Goal: Task Accomplishment & Management: Use online tool/utility

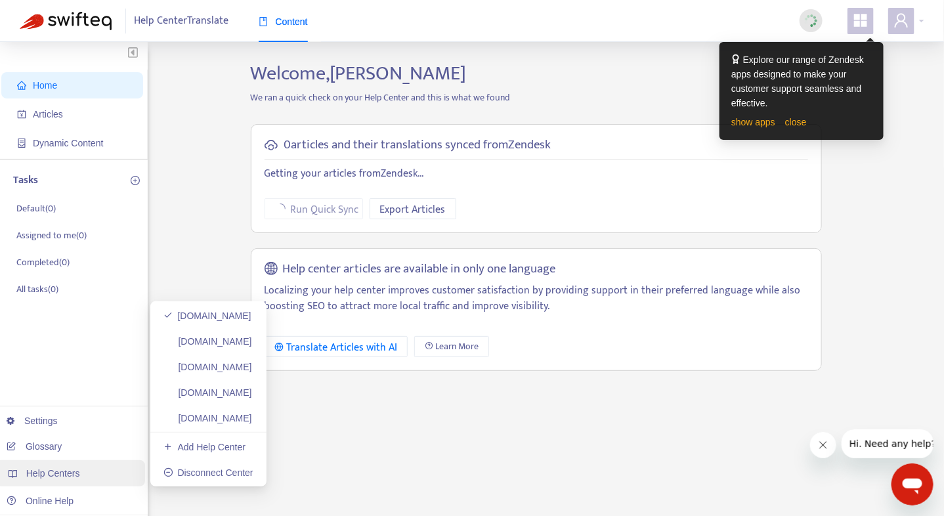
click at [54, 478] on span "Help Centers" at bounding box center [53, 473] width 54 height 11
click at [223, 343] on link "iawebclient.zendesk.com" at bounding box center [207, 341] width 89 height 11
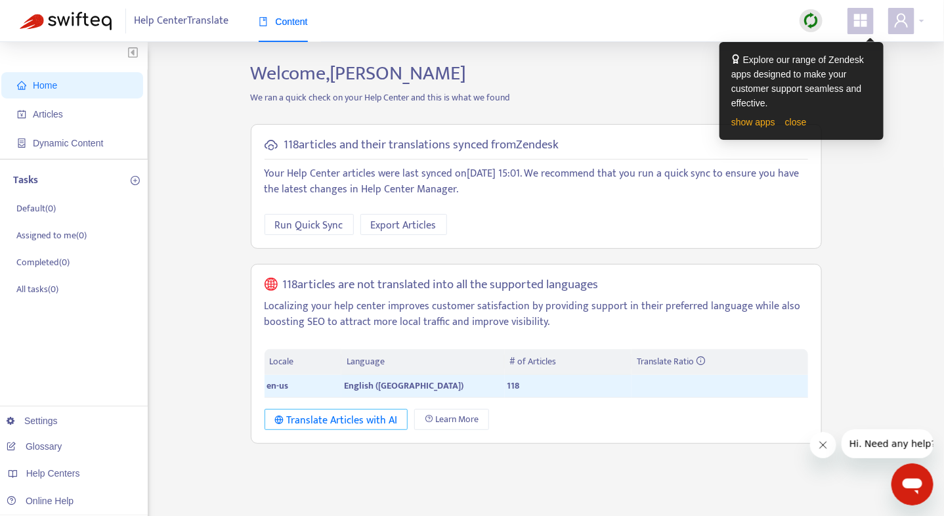
click at [355, 422] on div "Translate Articles with AI" at bounding box center [336, 420] width 123 height 16
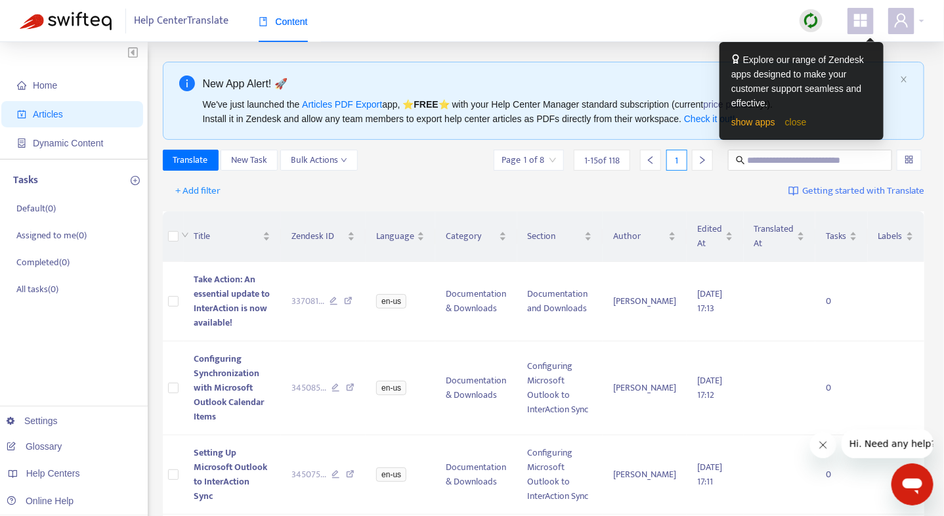
click at [792, 123] on link "close" at bounding box center [796, 122] width 22 height 11
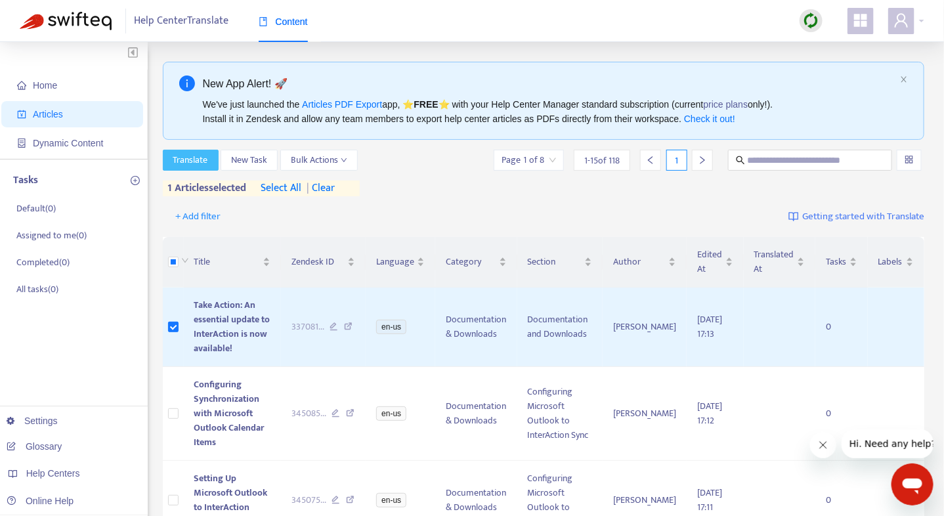
click at [193, 157] on span "Translate" at bounding box center [190, 160] width 35 height 14
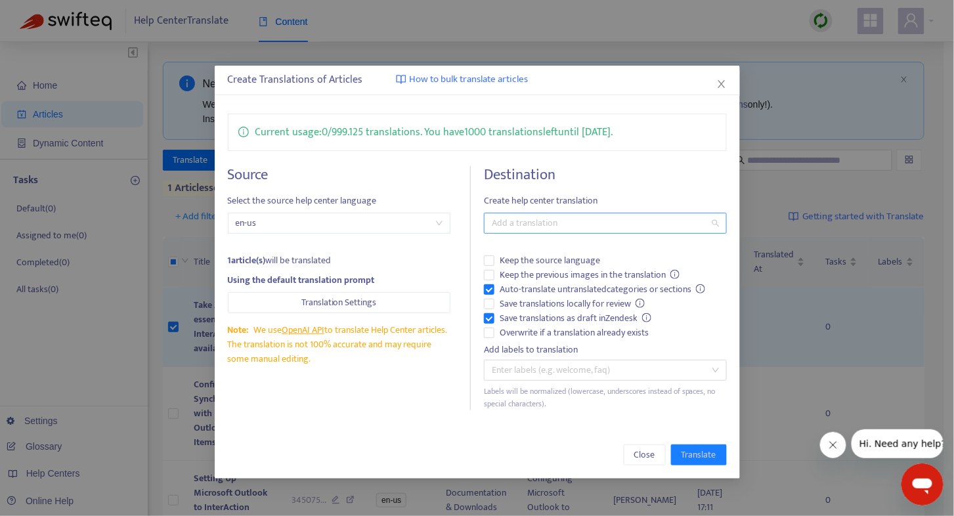
click at [512, 223] on div at bounding box center [598, 223] width 223 height 16
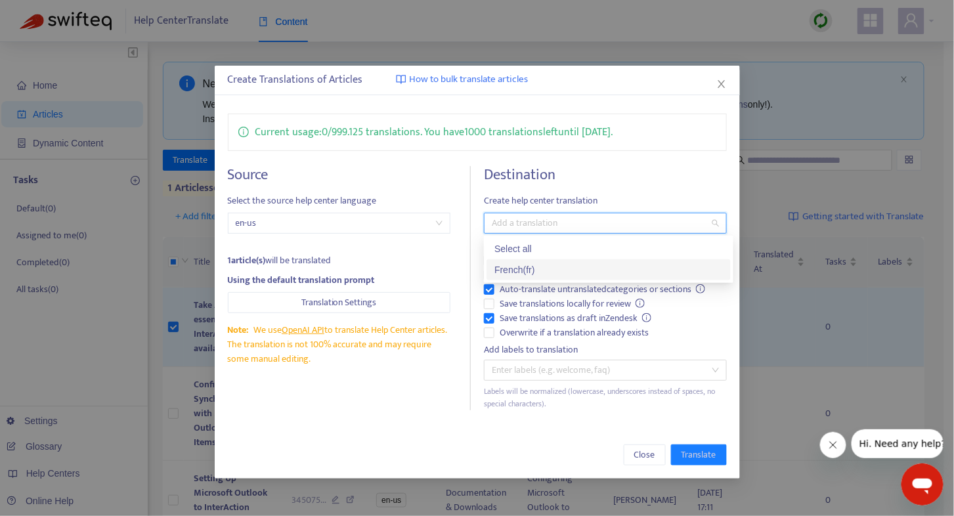
click at [521, 266] on div "French ( fr )" at bounding box center [608, 270] width 228 height 14
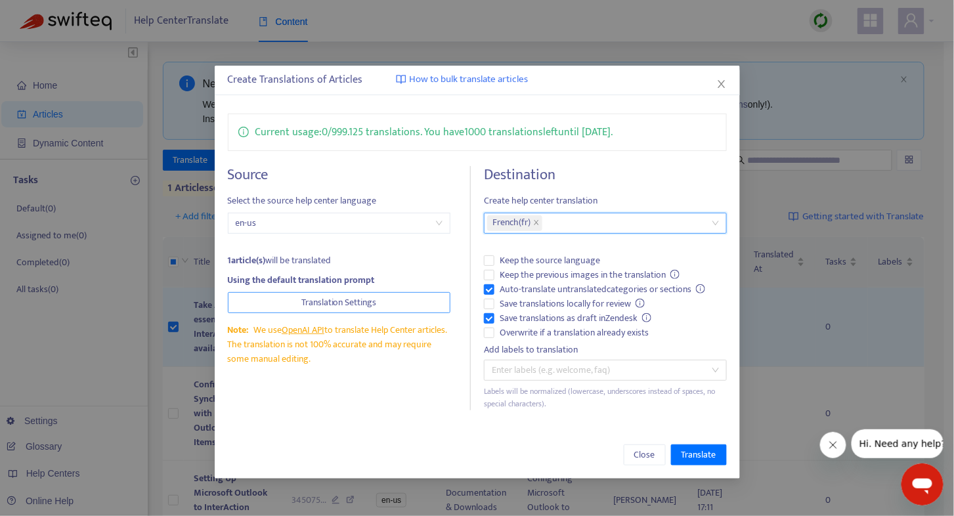
click at [380, 297] on button "Translation Settings" at bounding box center [339, 302] width 223 height 21
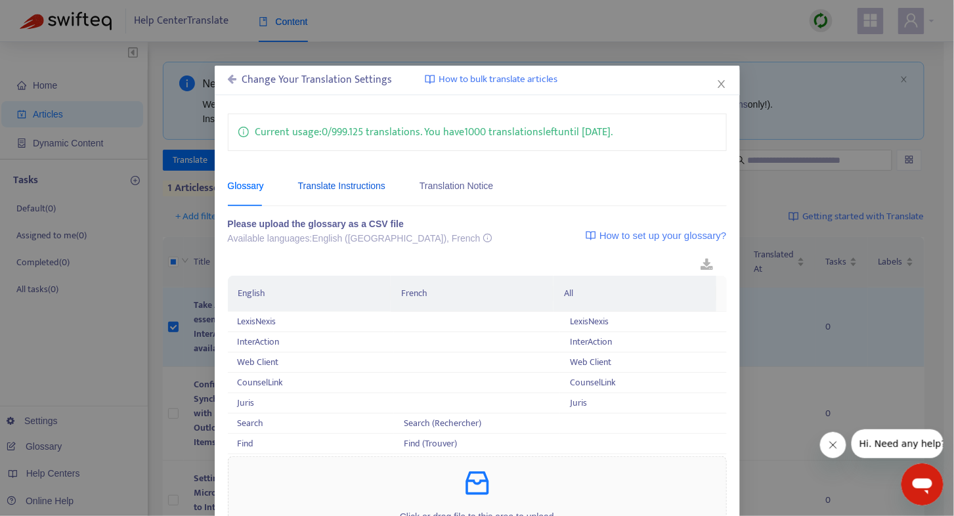
click at [357, 189] on div "Translate Instructions" at bounding box center [341, 186] width 87 height 14
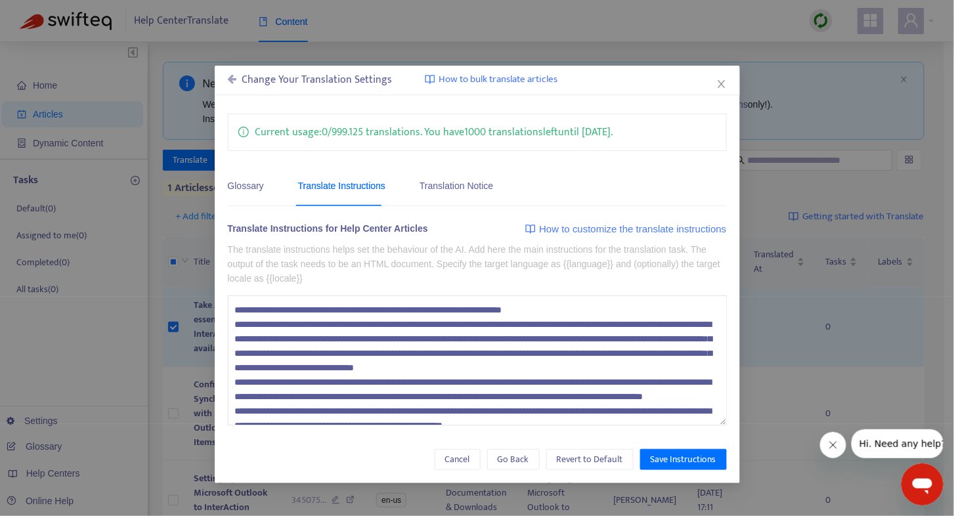
click at [438, 309] on textarea at bounding box center [477, 359] width 499 height 129
type textarea "**********"
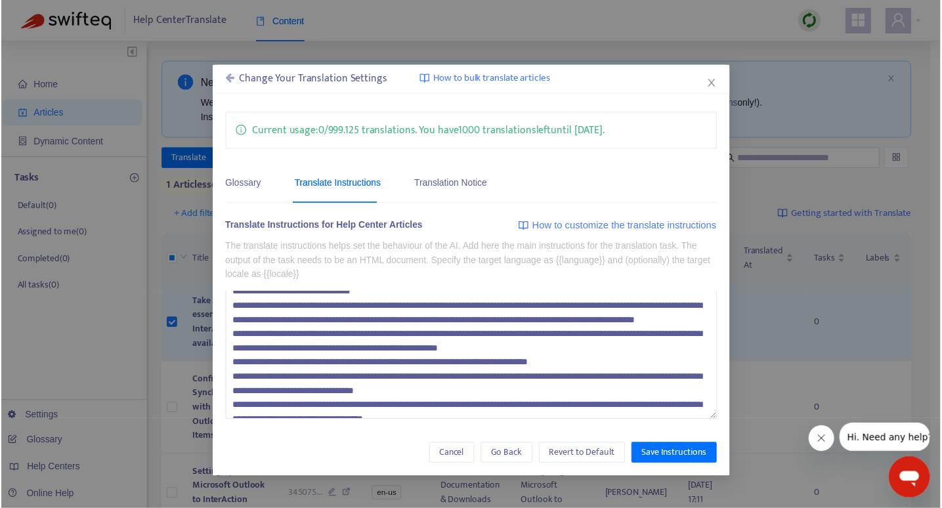
scroll to position [100, 0]
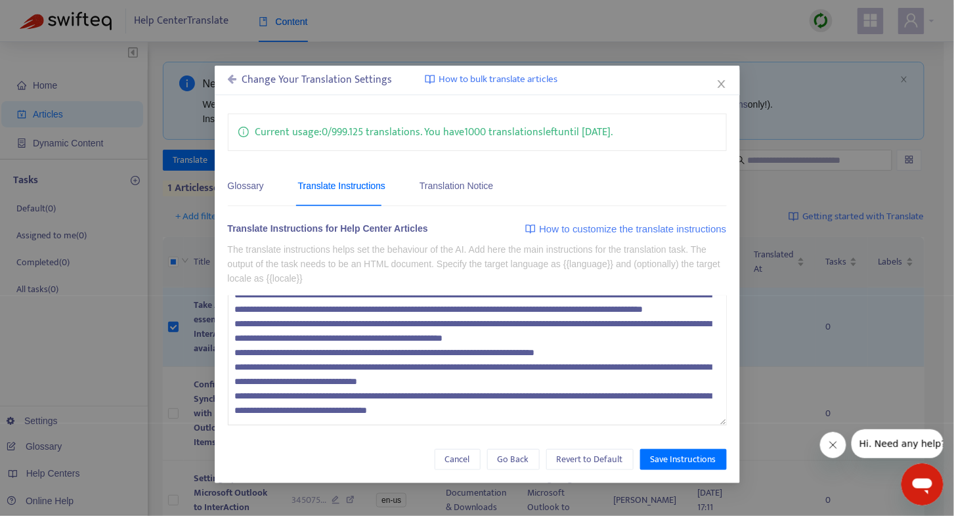
click at [555, 411] on textarea at bounding box center [477, 359] width 499 height 129
click at [453, 194] on div "Translation Notice" at bounding box center [457, 186] width 74 height 40
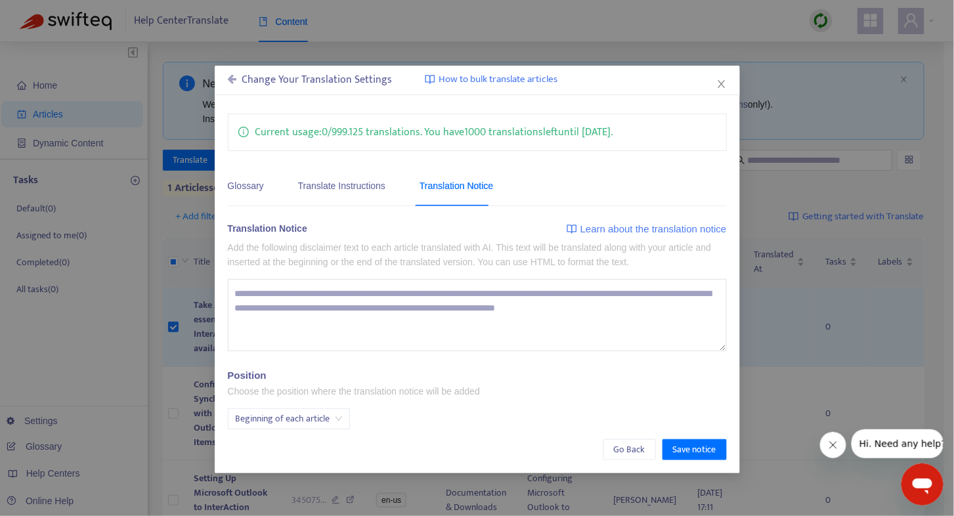
type textarea "**********"
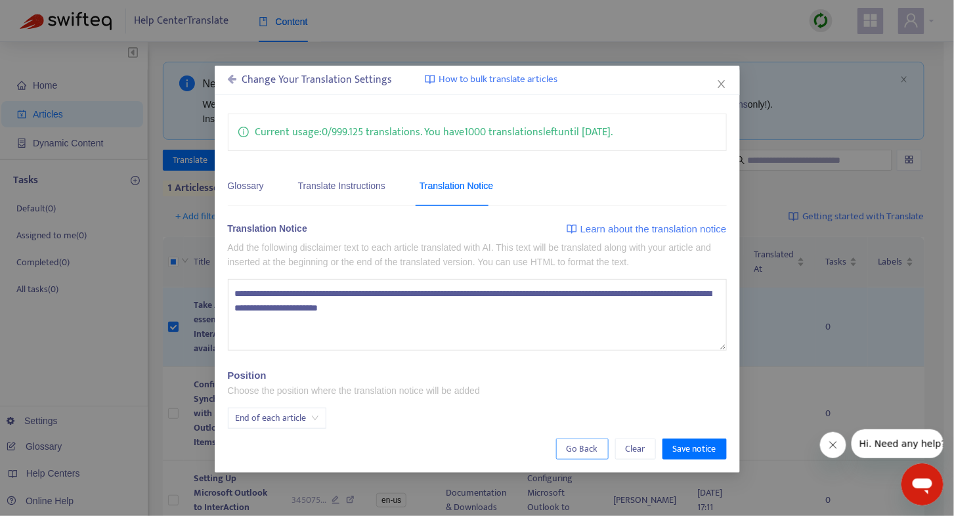
click at [588, 453] on span "Go Back" at bounding box center [583, 449] width 32 height 14
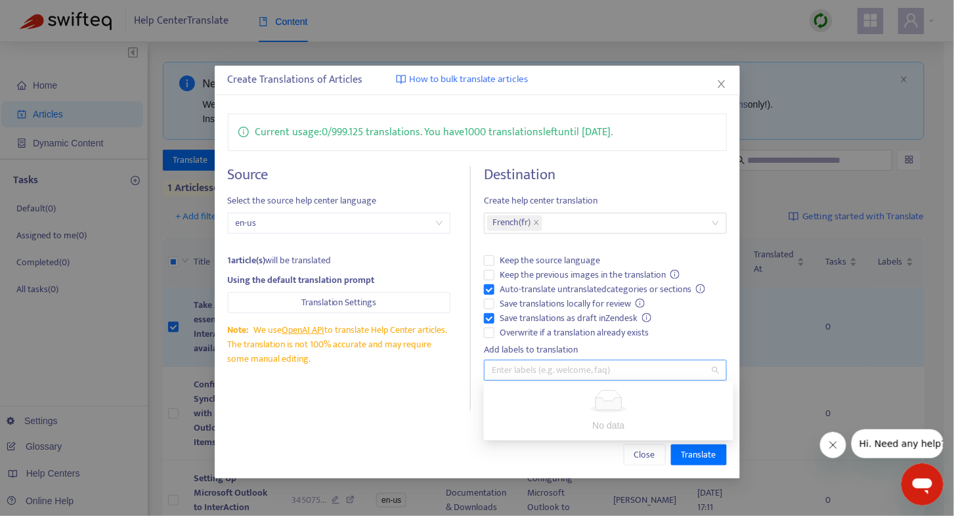
click at [582, 375] on div at bounding box center [598, 370] width 223 height 16
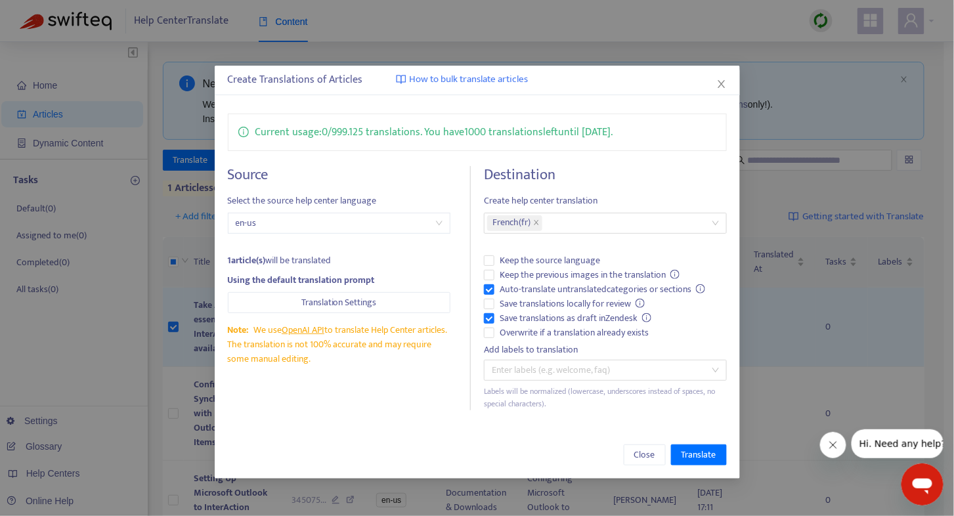
click at [655, 344] on div "Add labels to translation" at bounding box center [605, 350] width 243 height 14
click at [694, 454] on span "Translate" at bounding box center [698, 455] width 35 height 14
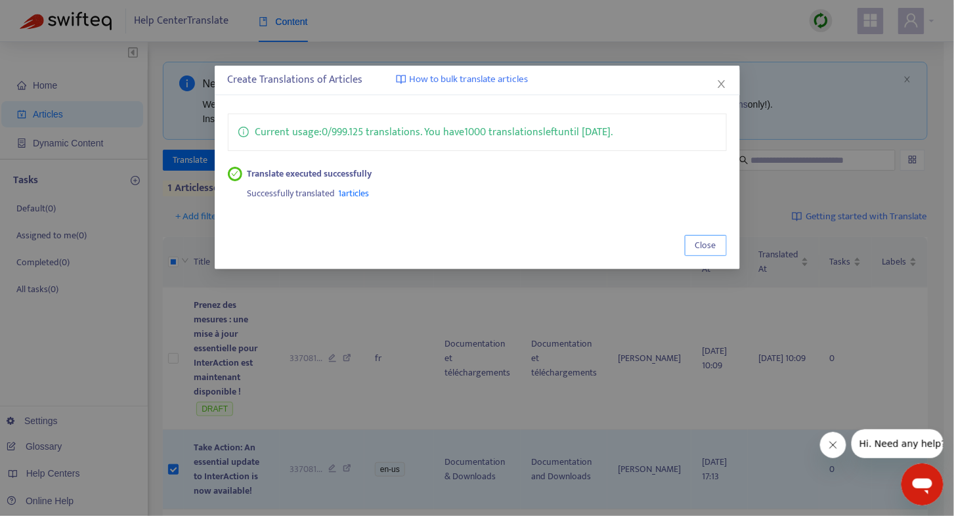
click at [711, 248] on span "Close" at bounding box center [705, 245] width 21 height 14
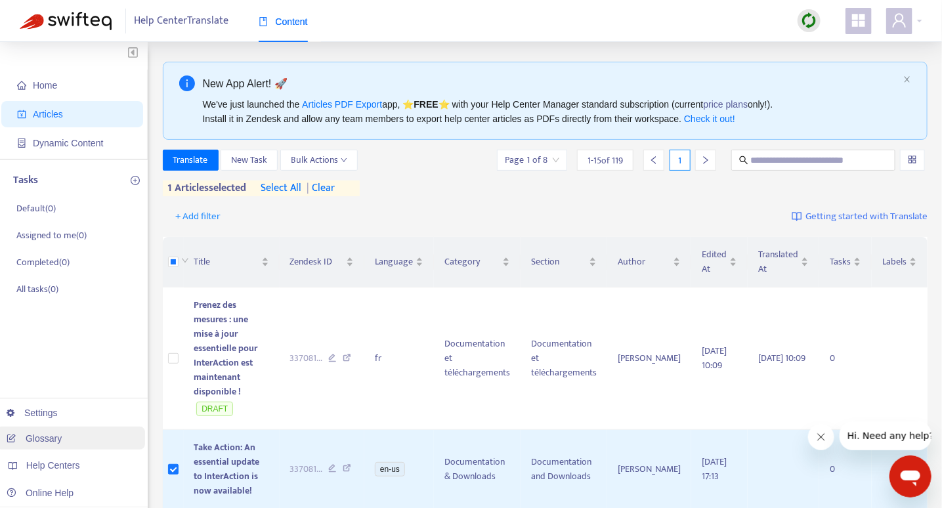
click at [54, 444] on link "Glossary" at bounding box center [34, 438] width 55 height 11
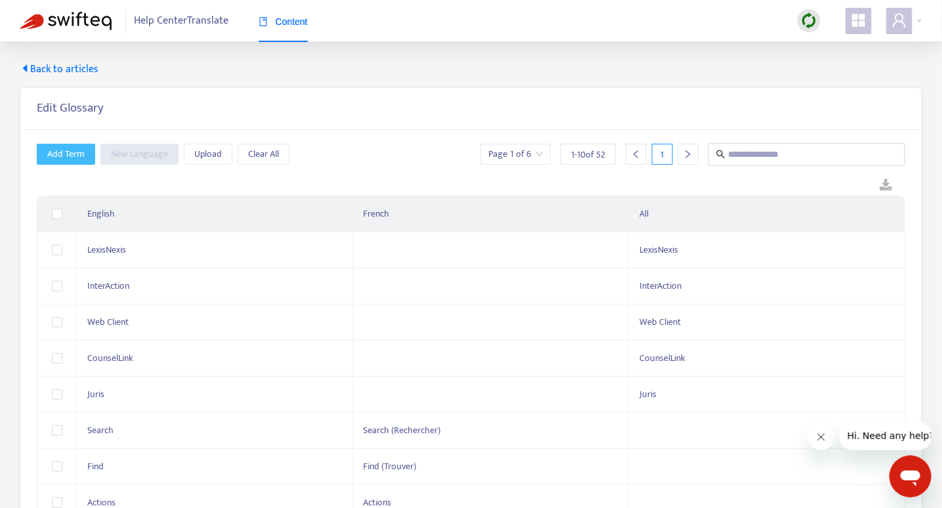
click at [68, 153] on span "Add Term" at bounding box center [65, 154] width 37 height 14
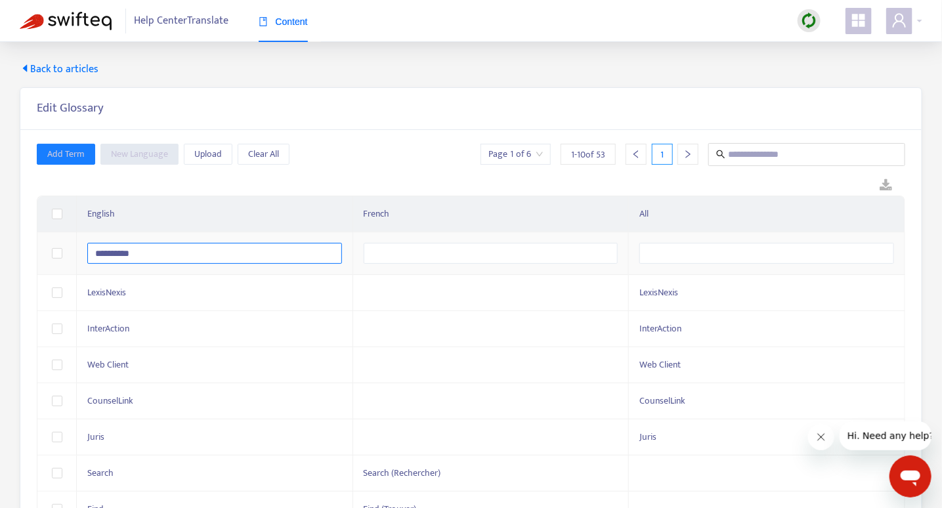
type input "**********"
paste input "**********"
type input "**********"
click at [444, 126] on div "Edit Glossary" at bounding box center [470, 109] width 901 height 42
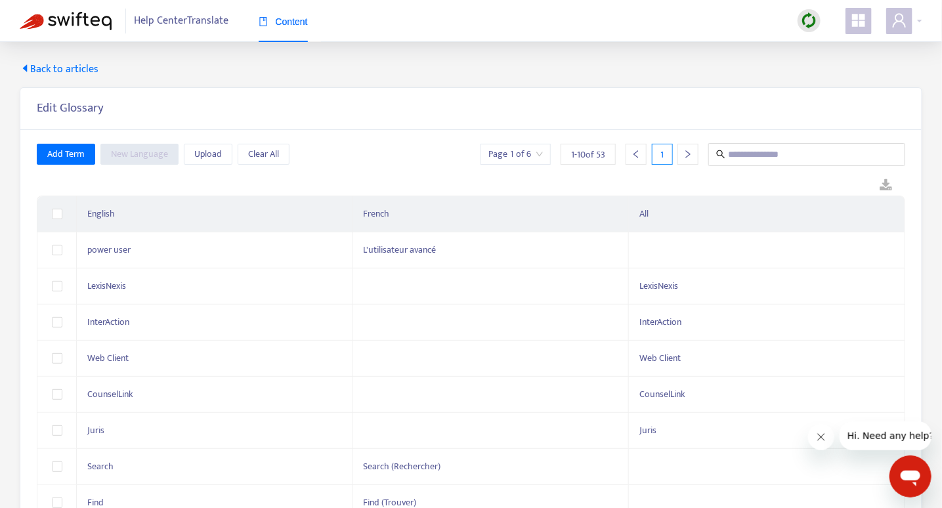
click at [58, 70] on span "Back to articles" at bounding box center [59, 70] width 79 height 16
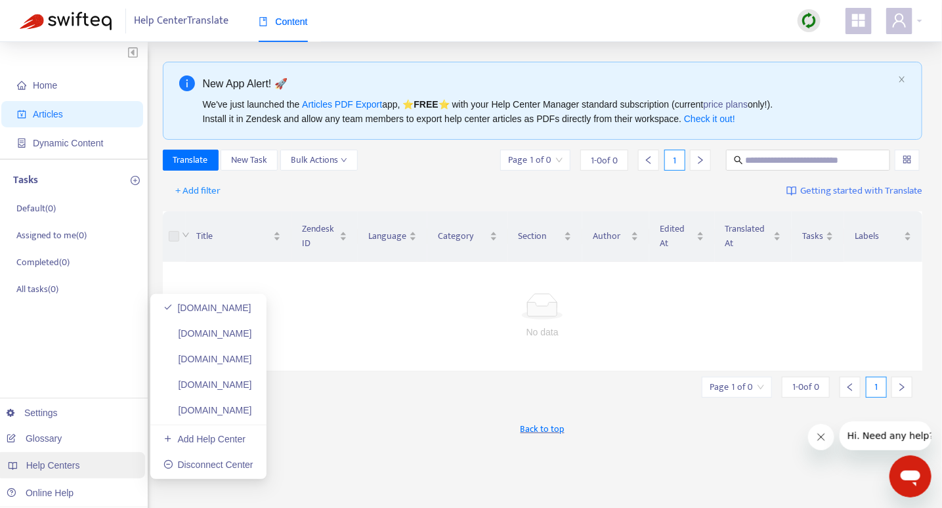
click at [60, 465] on span "Help Centers" at bounding box center [53, 465] width 54 height 11
click at [209, 339] on link "iawebclient.zendesk.com" at bounding box center [207, 333] width 89 height 11
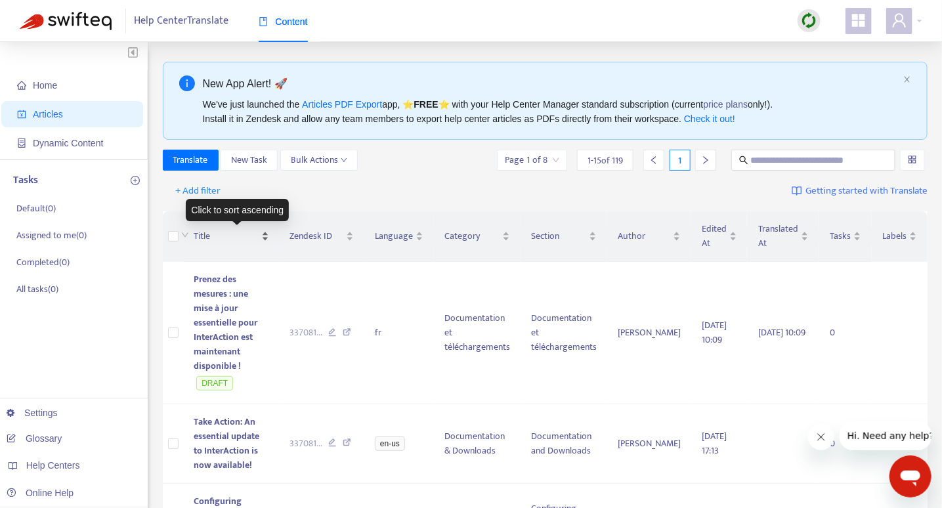
click at [269, 236] on div "Title" at bounding box center [231, 236] width 75 height 14
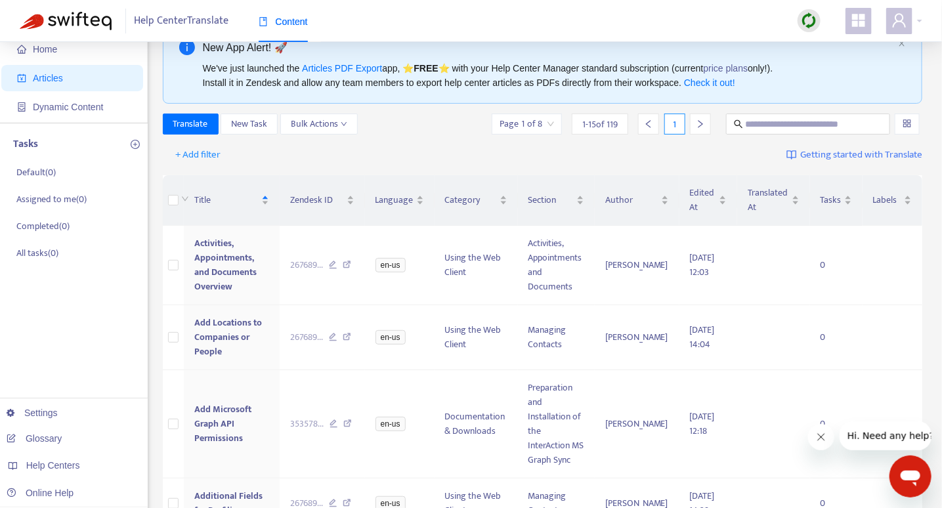
scroll to position [7, 0]
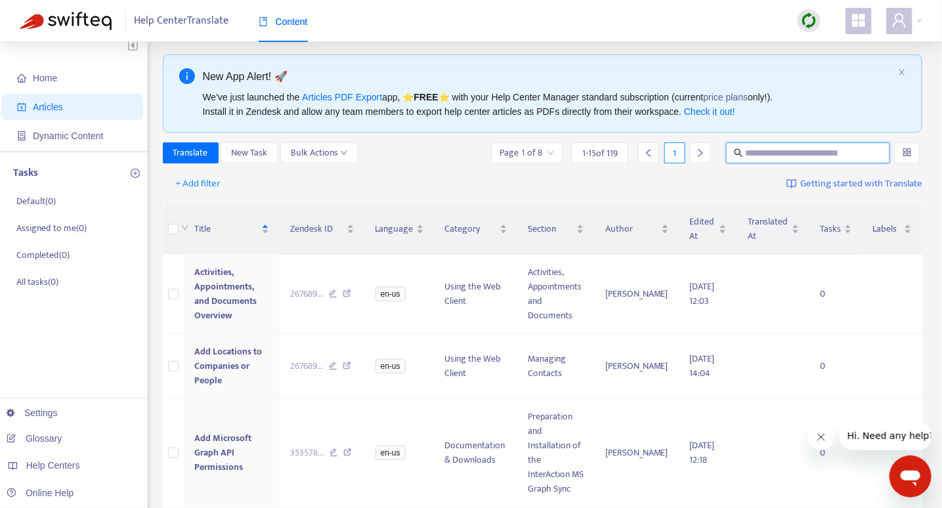
click at [822, 155] on input "text" at bounding box center [809, 153] width 126 height 14
paste input "**********"
type input "**********"
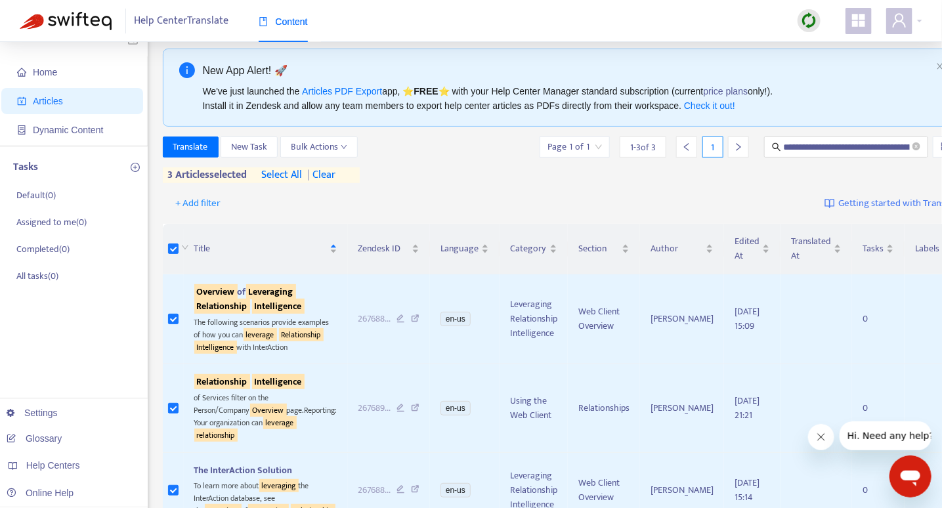
scroll to position [0, 0]
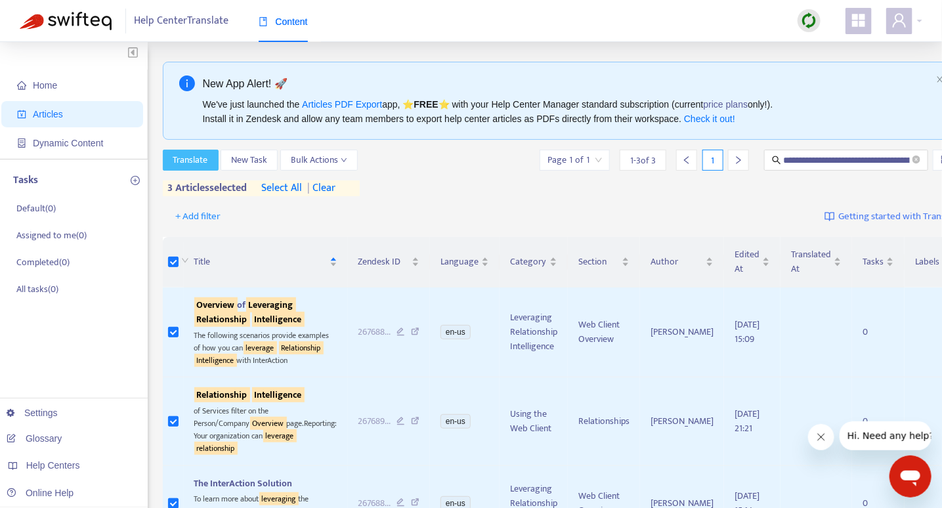
click at [194, 156] on span "Translate" at bounding box center [190, 160] width 35 height 14
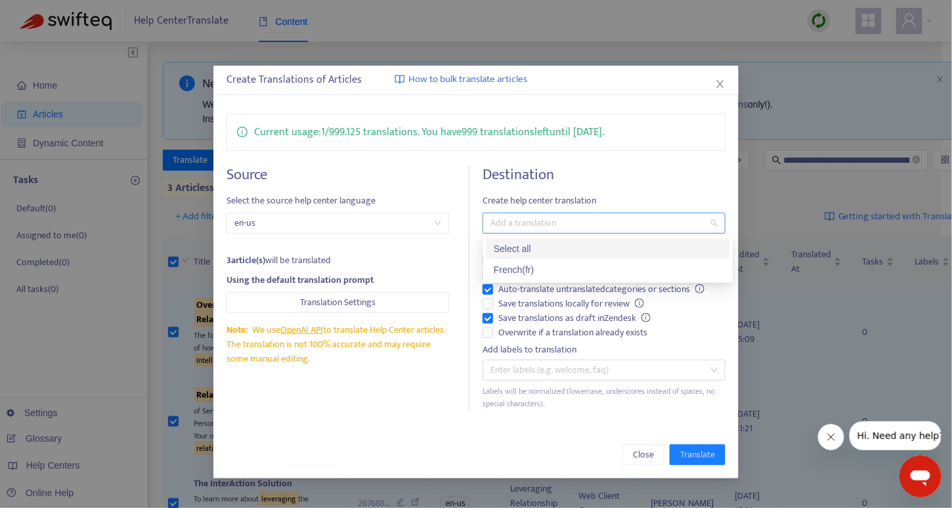
click at [518, 217] on div at bounding box center [597, 223] width 223 height 16
click at [534, 270] on div "French ( fr )" at bounding box center [608, 270] width 228 height 14
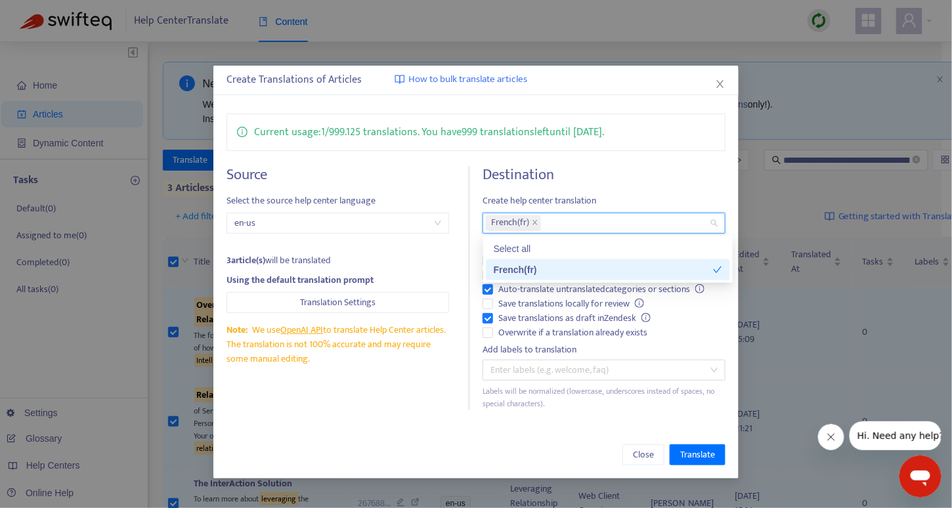
click at [551, 269] on div "French ( fr )" at bounding box center [603, 270] width 219 height 14
click at [551, 269] on div "French ( fr )" at bounding box center [608, 270] width 228 height 14
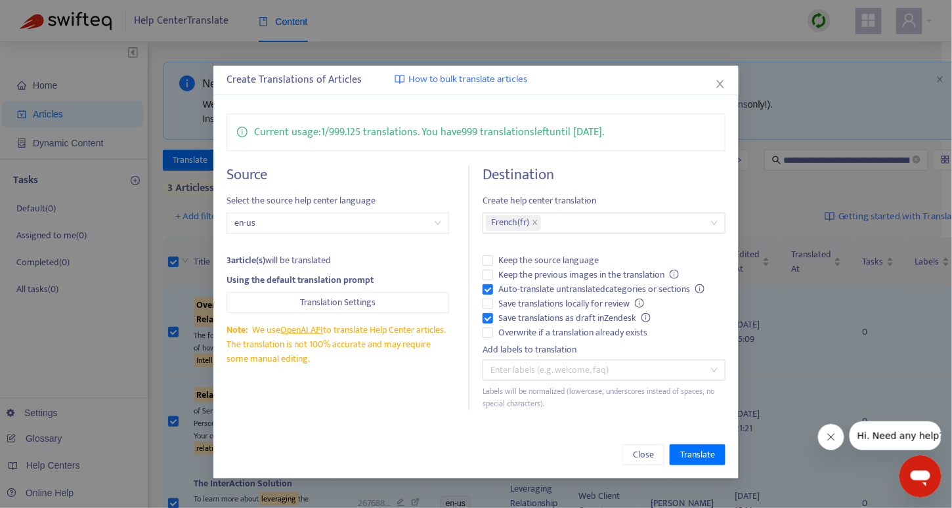
click at [701, 175] on h4 "Destination" at bounding box center [604, 175] width 243 height 18
click at [702, 456] on span "Translate" at bounding box center [697, 455] width 35 height 14
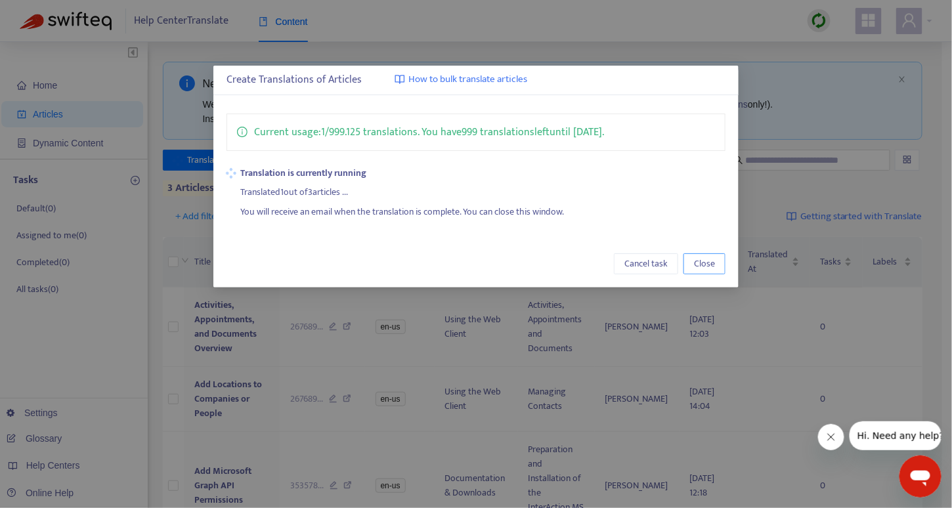
click at [700, 260] on span "Close" at bounding box center [704, 264] width 21 height 14
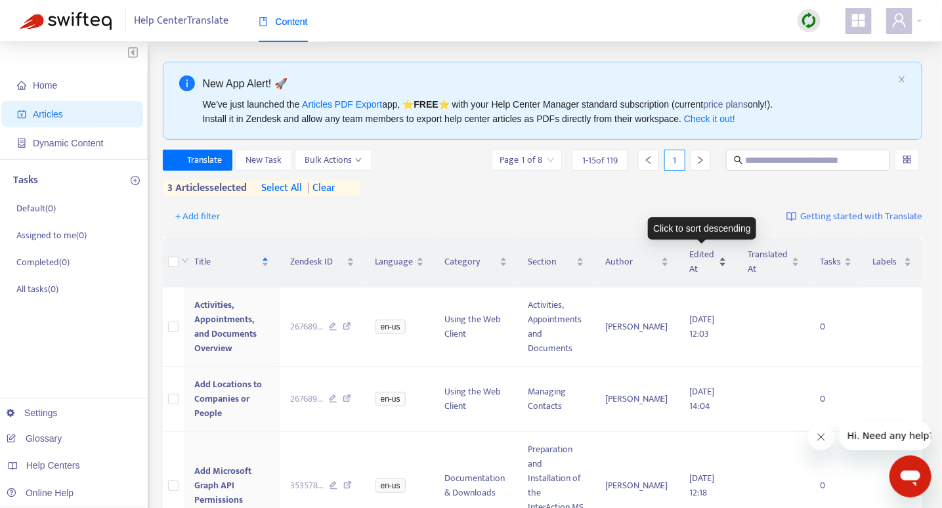
click at [702, 257] on span "Edited At" at bounding box center [703, 262] width 26 height 29
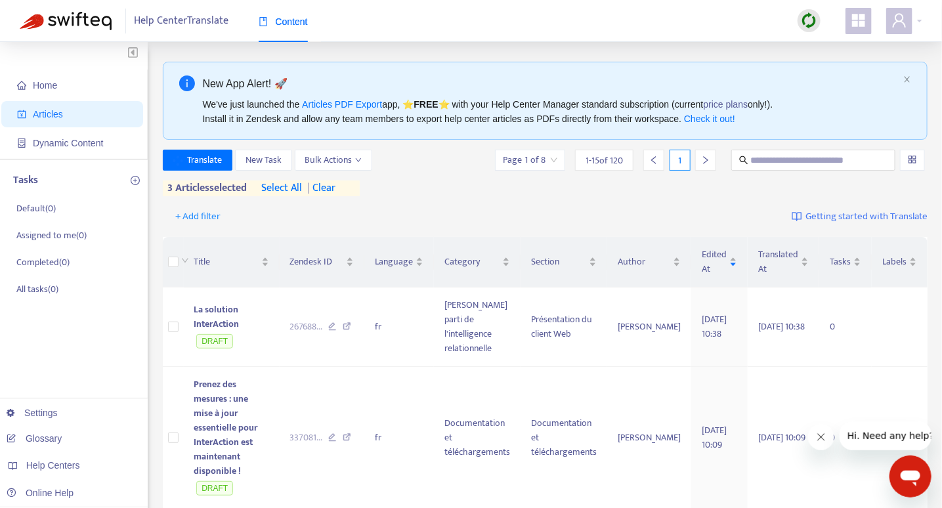
click at [811, 86] on div "New App Alert! 🚀" at bounding box center [551, 83] width 696 height 16
click at [820, 158] on input "text" at bounding box center [814, 160] width 127 height 14
type input "**********"
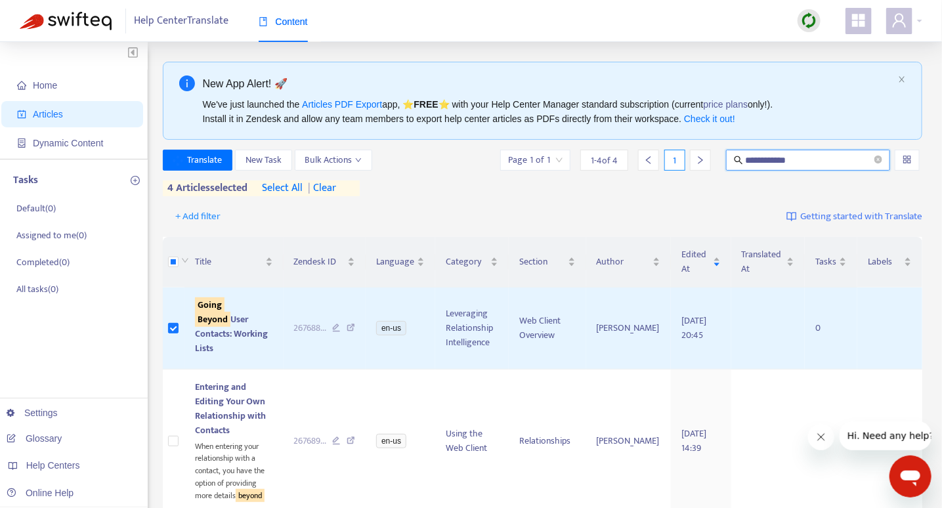
drag, startPoint x: 794, startPoint y: 158, endPoint x: 660, endPoint y: 169, distance: 134.4
click at [660, 169] on div "**********" at bounding box center [710, 160] width 425 height 21
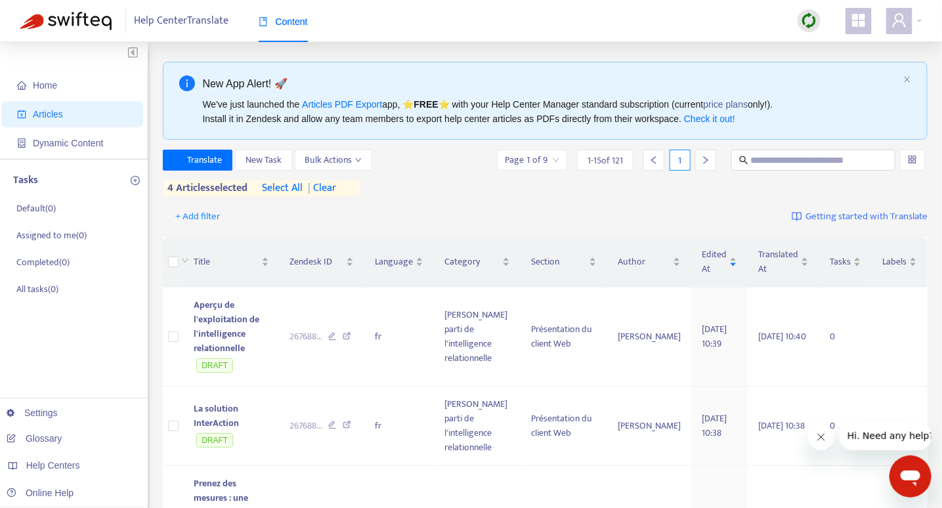
click at [327, 187] on span "| clear" at bounding box center [319, 189] width 33 height 16
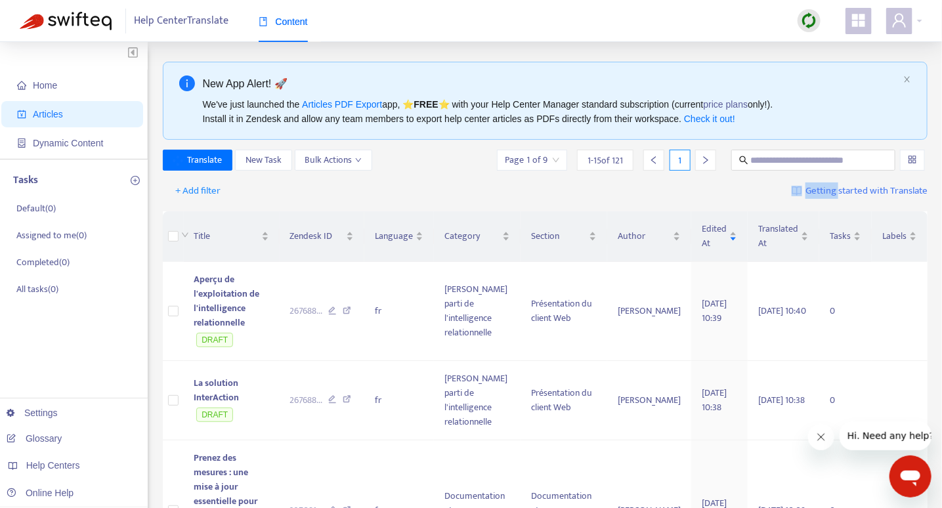
click at [327, 187] on div "+ Add filter Getting started with Translate" at bounding box center [545, 191] width 765 height 31
click at [854, 153] on input "text" at bounding box center [814, 160] width 127 height 14
type input "**********"
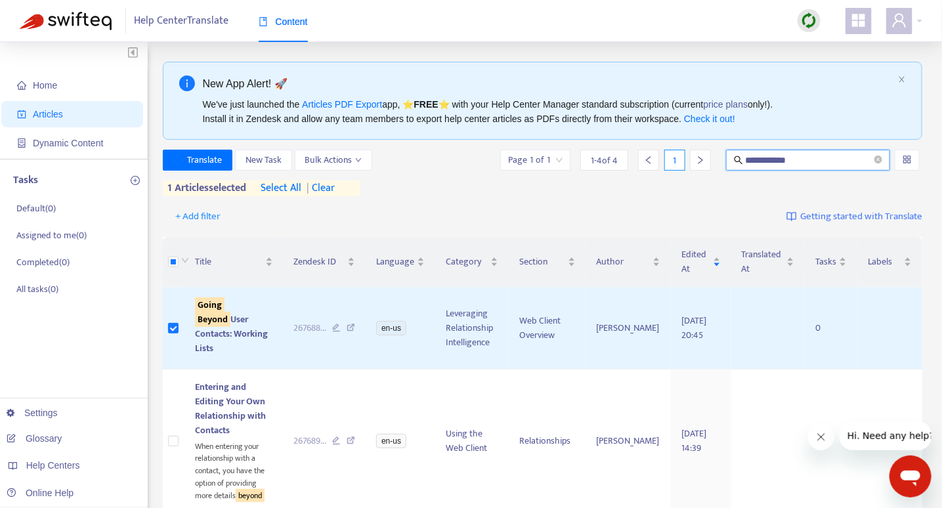
drag, startPoint x: 817, startPoint y: 158, endPoint x: 663, endPoint y: 161, distance: 153.7
click at [663, 161] on div "**********" at bounding box center [710, 160] width 425 height 21
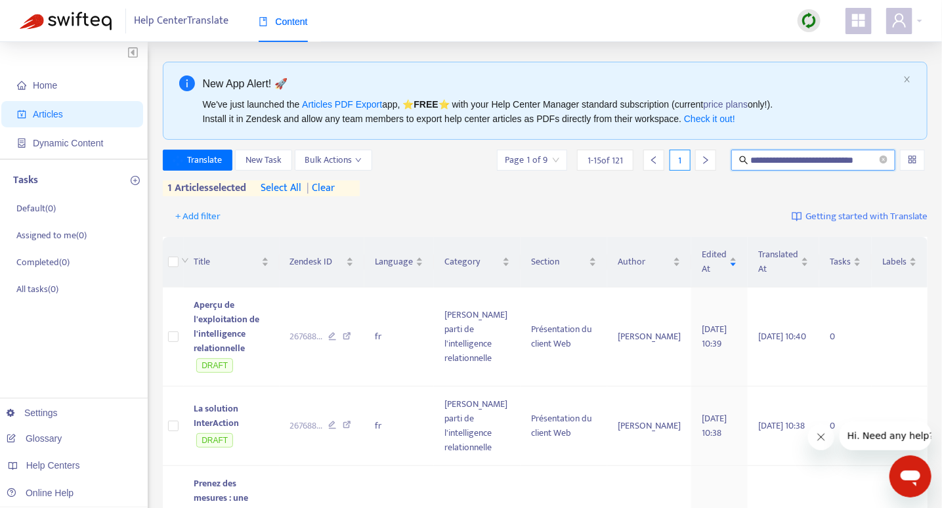
scroll to position [0, 7]
type input "**********"
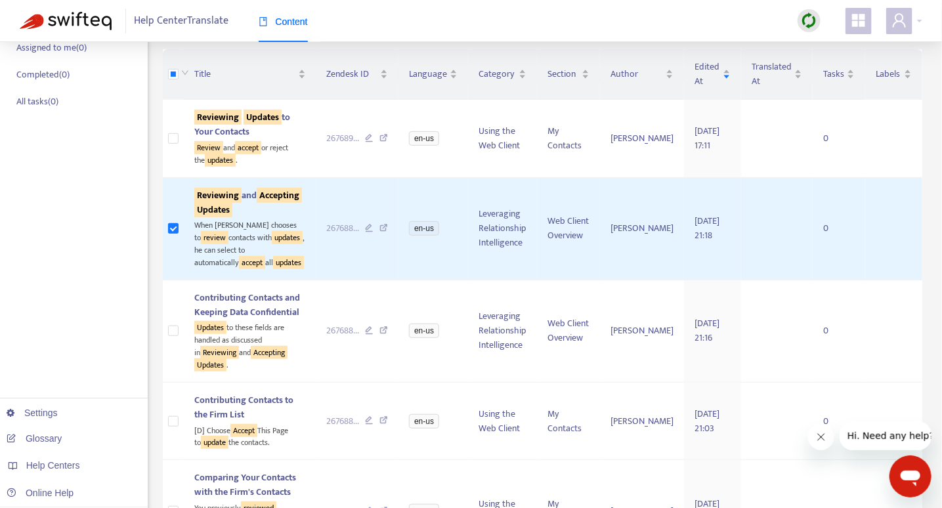
scroll to position [242, 0]
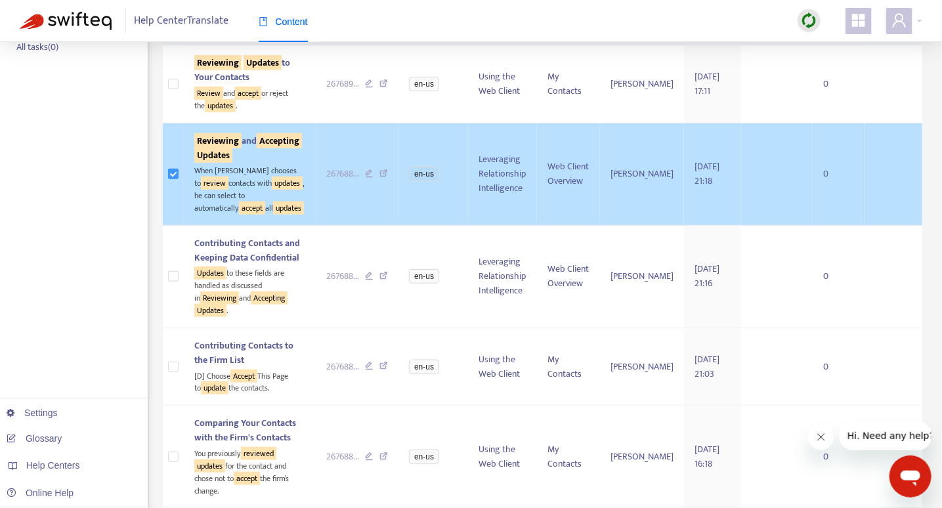
click at [170, 172] on label at bounding box center [173, 174] width 11 height 14
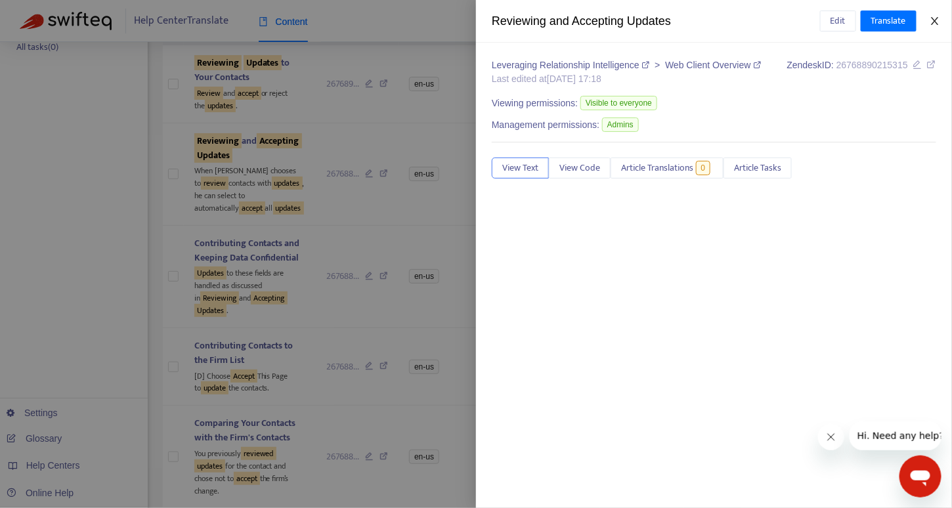
click at [937, 21] on icon "close" at bounding box center [935, 21] width 11 height 11
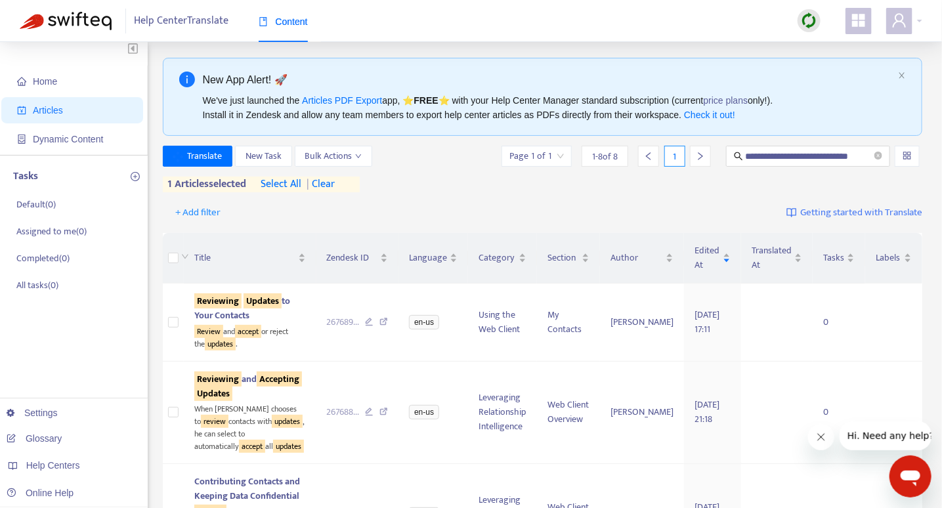
scroll to position [0, 0]
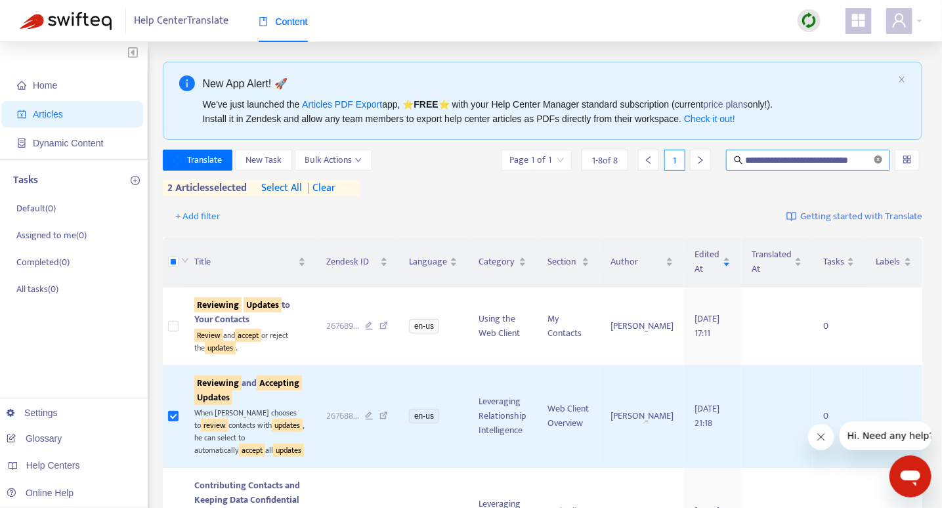
click at [878, 159] on icon "close-circle" at bounding box center [878, 160] width 8 height 8
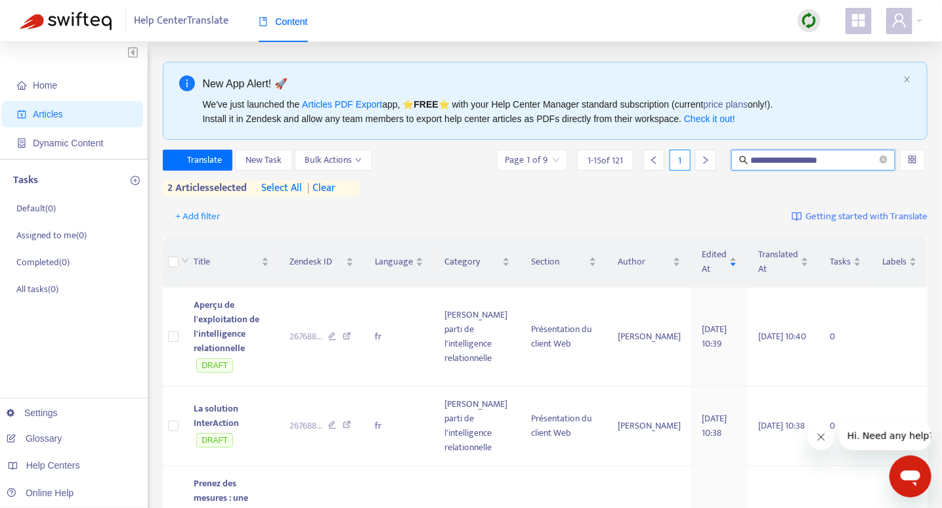
type input "**********"
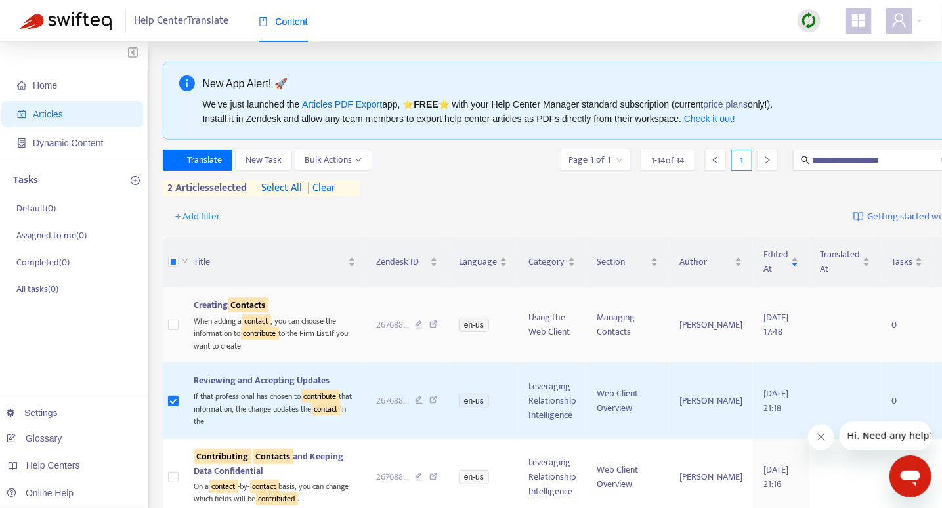
click at [518, 339] on td "Using the Web Client" at bounding box center [552, 325] width 68 height 75
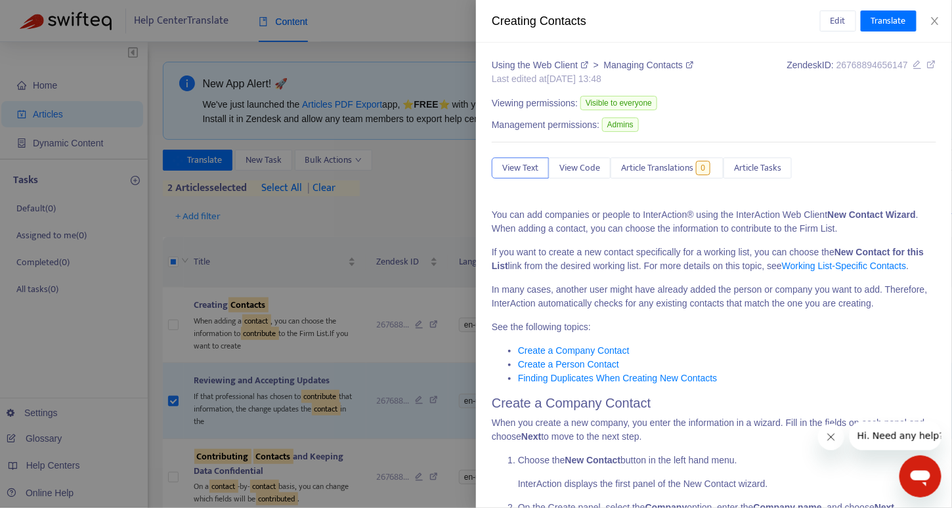
click at [937, 11] on div "Creating Contacts Edit Translate" at bounding box center [714, 21] width 476 height 43
click at [934, 24] on icon "close" at bounding box center [935, 21] width 11 height 11
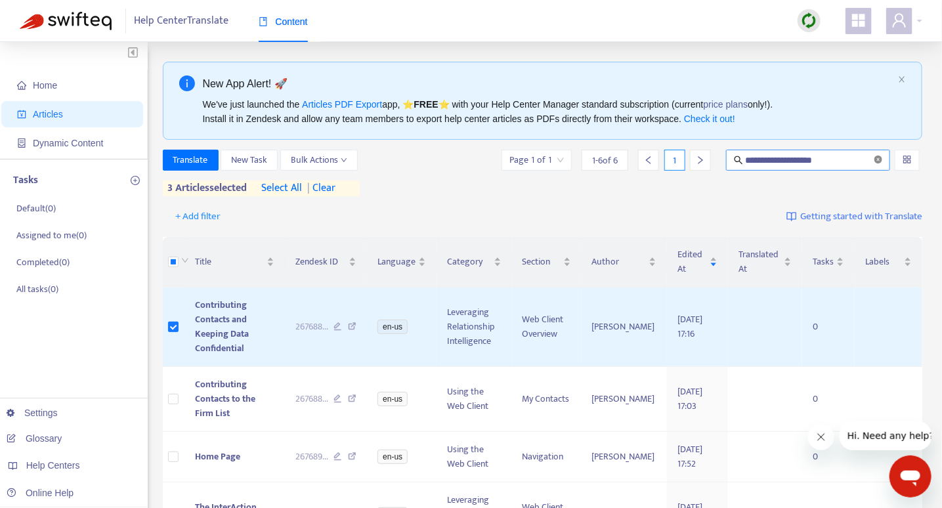
click at [878, 156] on icon "close-circle" at bounding box center [878, 160] width 8 height 8
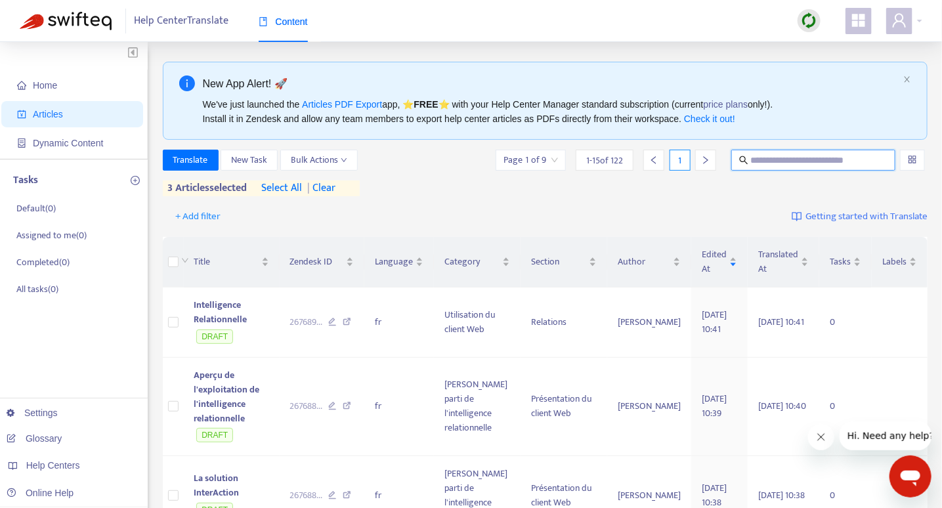
click at [758, 153] on input "text" at bounding box center [814, 160] width 127 height 14
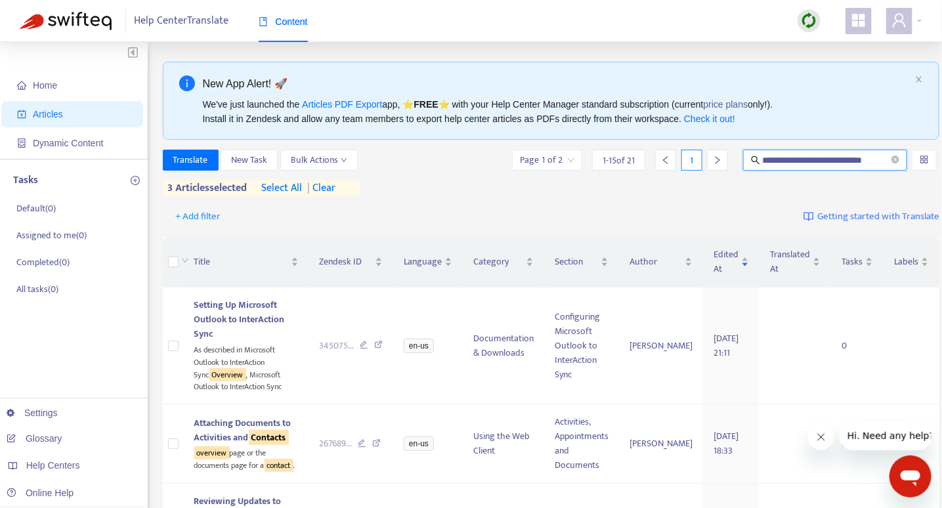
click at [851, 160] on input "**********" at bounding box center [826, 160] width 127 height 14
click at [824, 161] on input "**********" at bounding box center [826, 160] width 127 height 14
type input "**********"
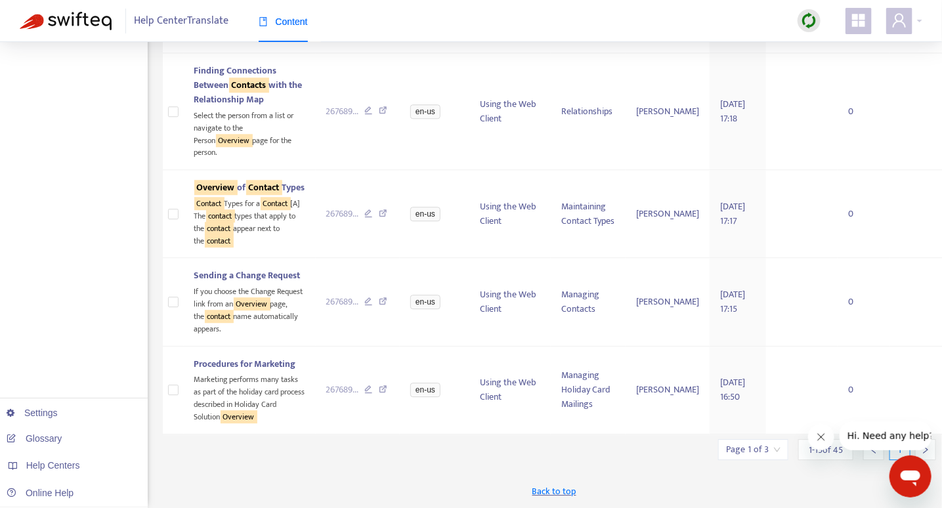
scroll to position [1711, 0]
click at [746, 452] on input "search" at bounding box center [753, 450] width 54 height 20
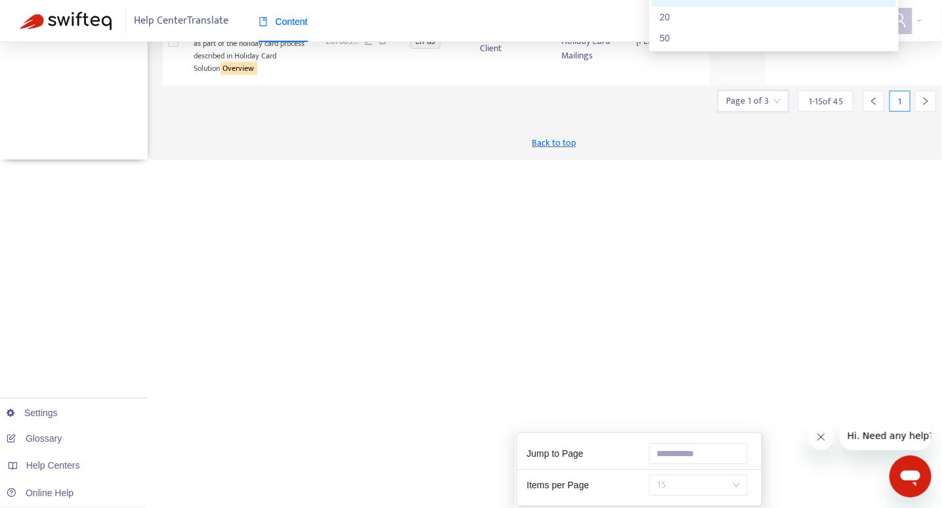
click at [735, 475] on span "15" at bounding box center [698, 485] width 83 height 20
click at [723, 45] on div "50" at bounding box center [774, 38] width 228 height 14
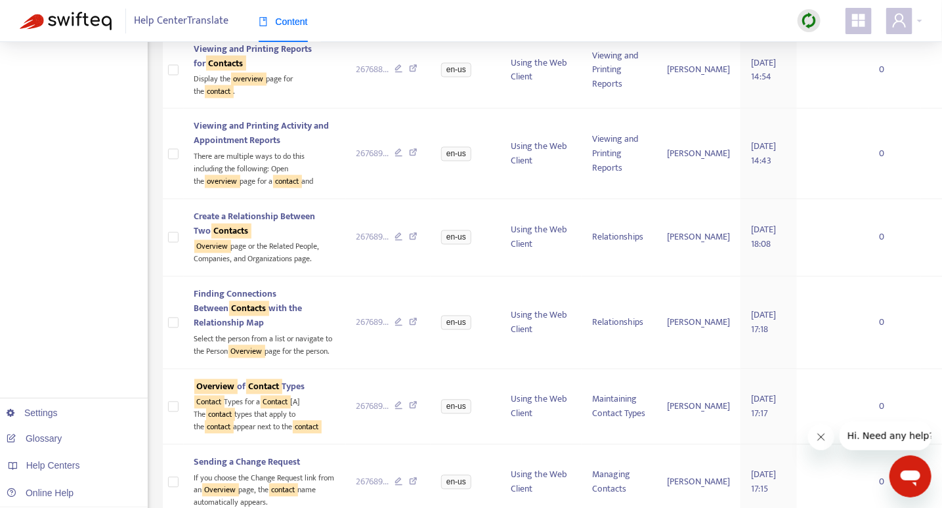
scroll to position [0, 0]
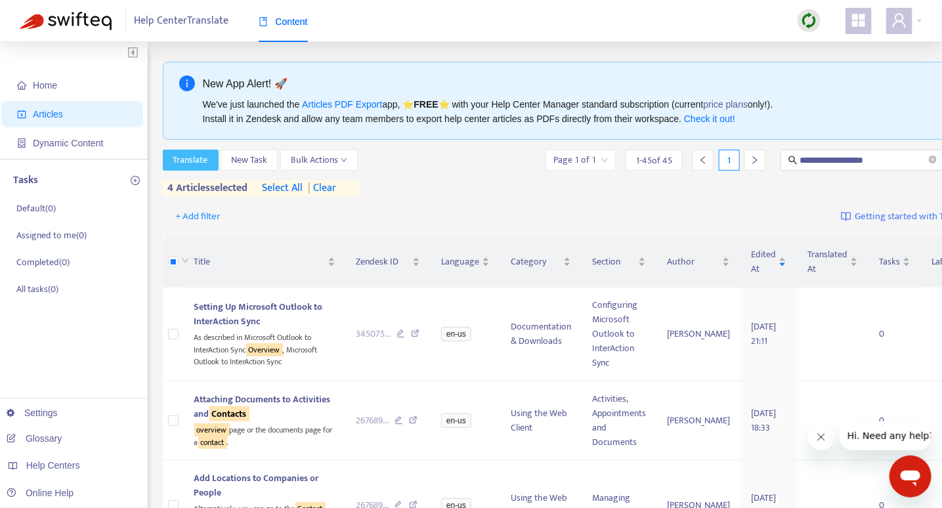
click at [199, 159] on span "Translate" at bounding box center [190, 160] width 35 height 14
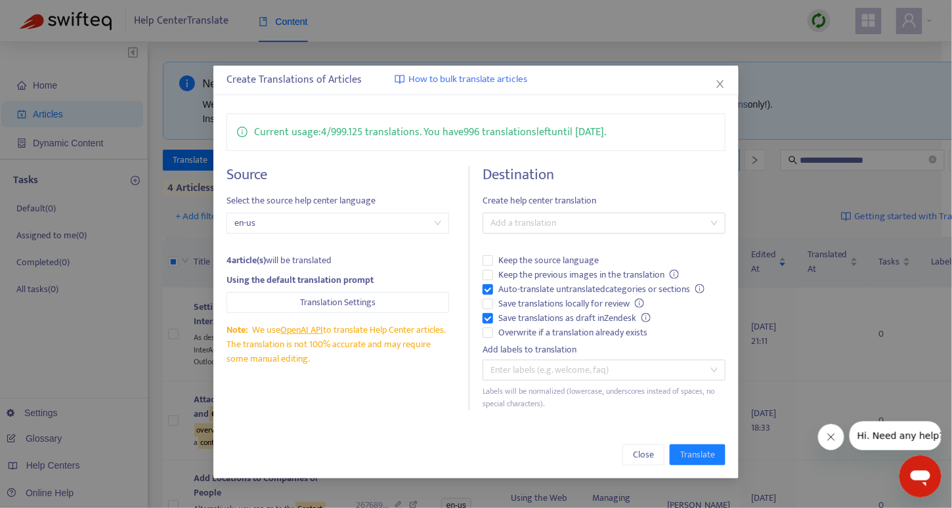
click at [528, 205] on span "Create help center translation" at bounding box center [604, 201] width 243 height 14
click at [528, 223] on div at bounding box center [597, 223] width 223 height 16
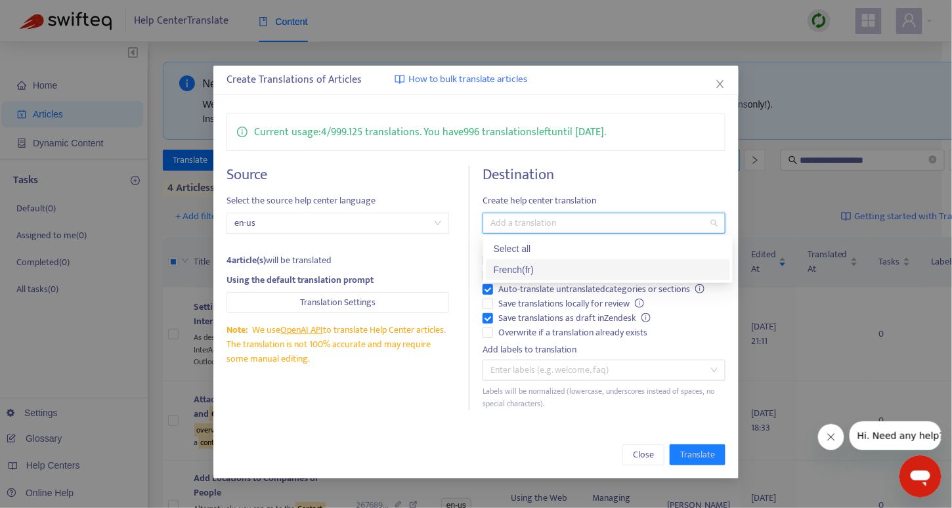
click at [519, 270] on div "French ( fr )" at bounding box center [608, 270] width 228 height 14
click at [519, 270] on div "French ( fr )" at bounding box center [603, 270] width 219 height 14
click at [519, 270] on div "French ( fr )" at bounding box center [608, 270] width 228 height 14
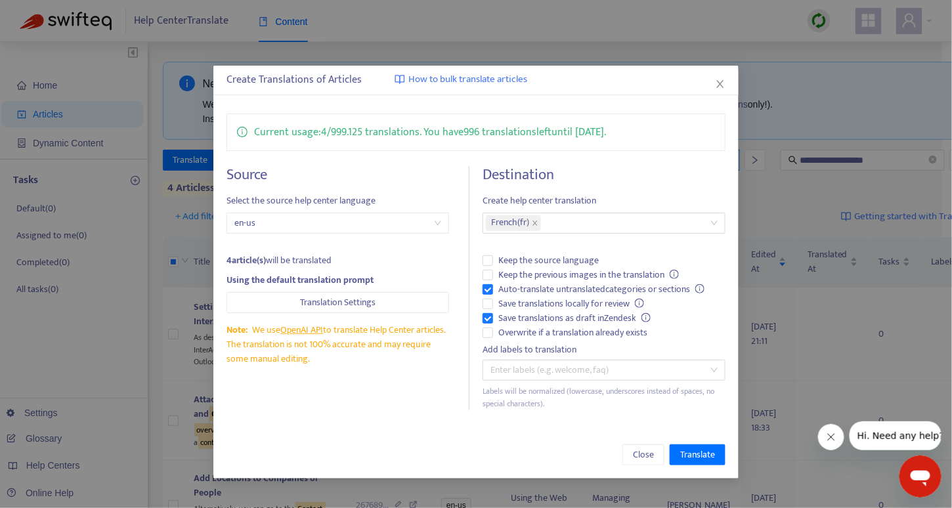
click at [646, 204] on span "Create help center translation" at bounding box center [604, 201] width 243 height 14
click at [694, 454] on span "Translate" at bounding box center [697, 455] width 35 height 14
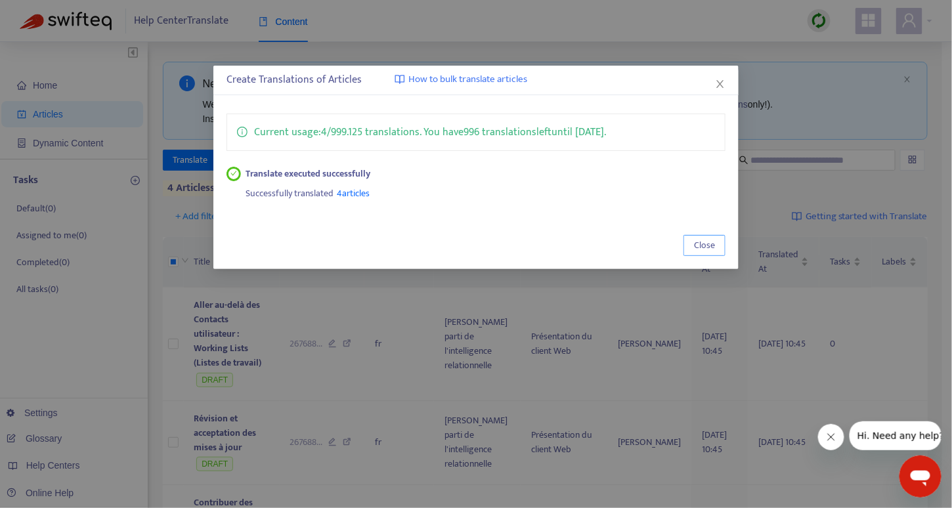
click at [710, 245] on span "Close" at bounding box center [704, 245] width 21 height 14
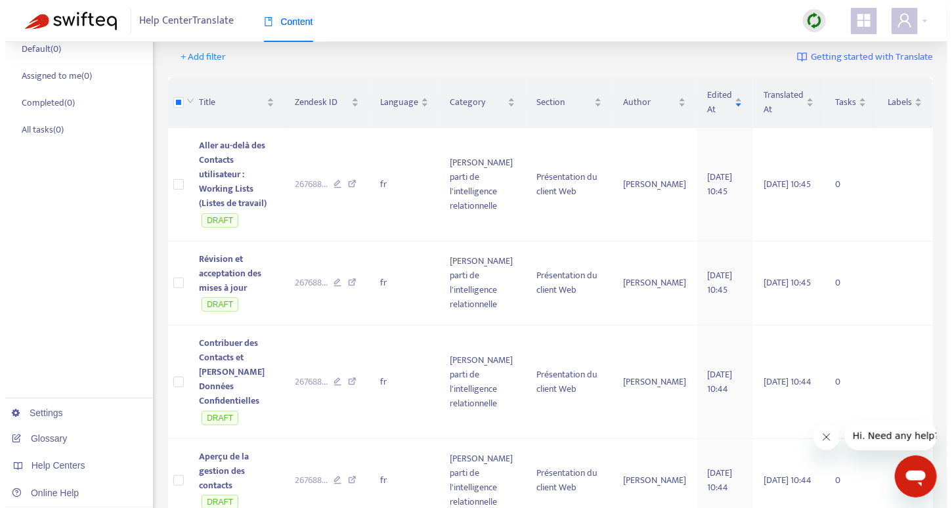
scroll to position [133, 0]
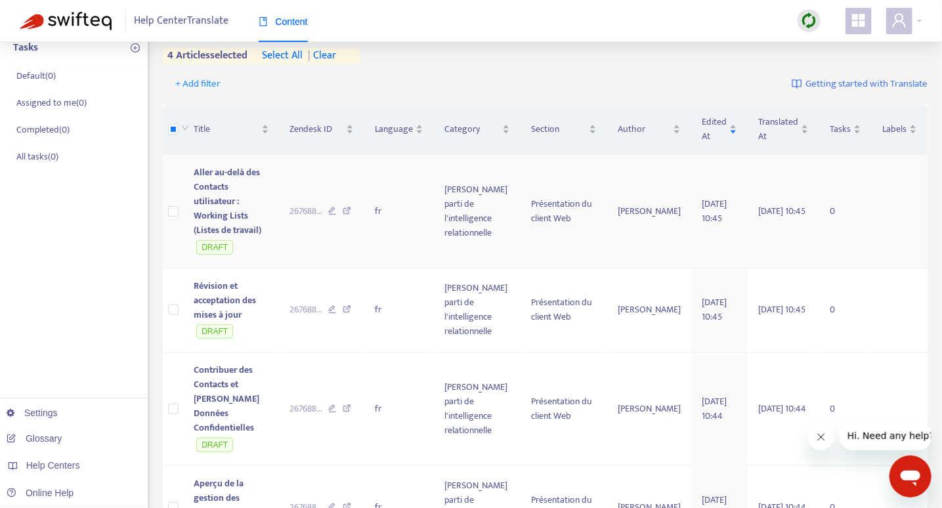
click at [245, 184] on span "Aller au-delà des Contacts utilisateur : Working Lists (Listes de travail)" at bounding box center [228, 201] width 68 height 73
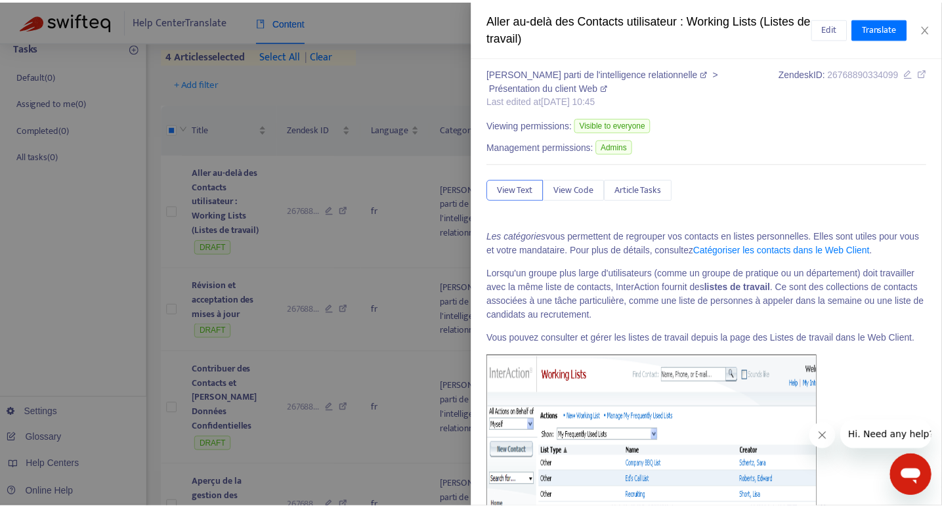
scroll to position [0, 0]
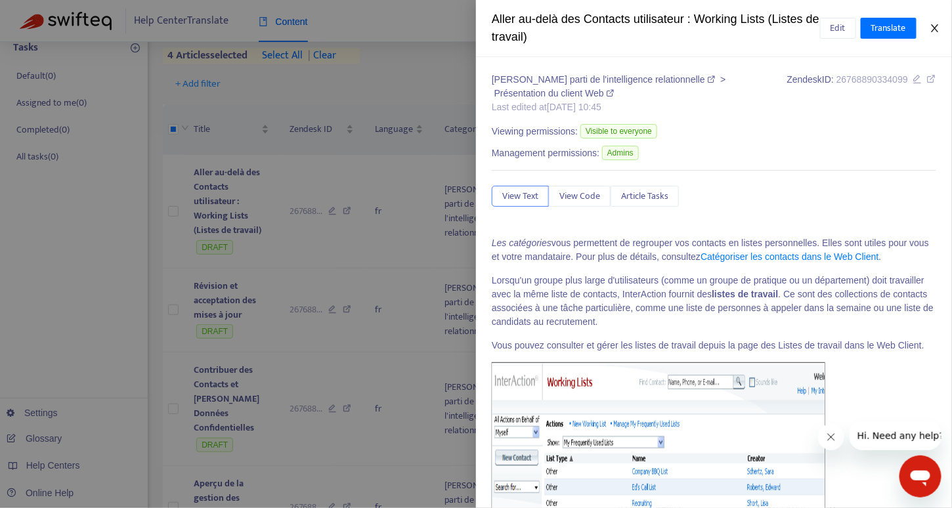
click at [933, 28] on icon "close" at bounding box center [935, 28] width 11 height 11
